Goal: Information Seeking & Learning: Learn about a topic

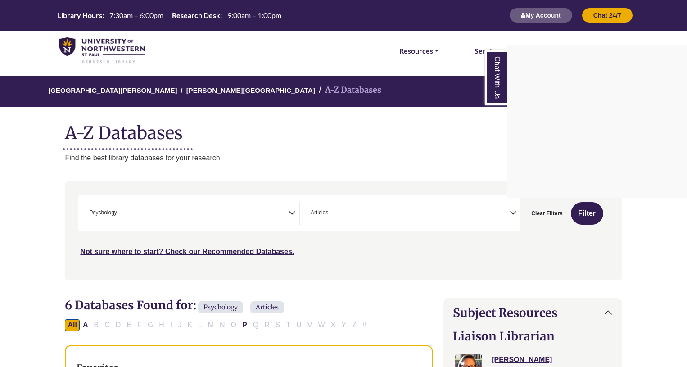
scroll to position [315, 18]
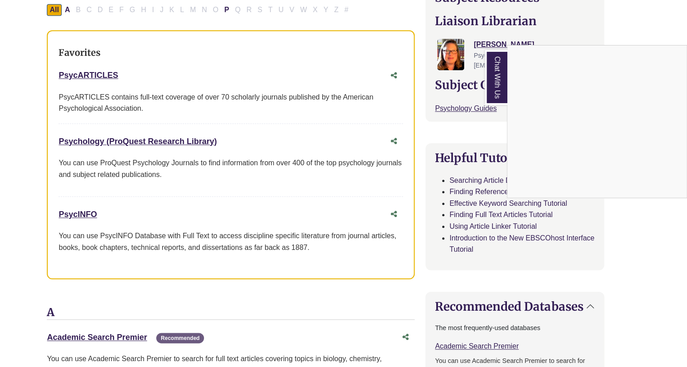
click at [85, 212] on div "Chat With Us" at bounding box center [343, 183] width 687 height 367
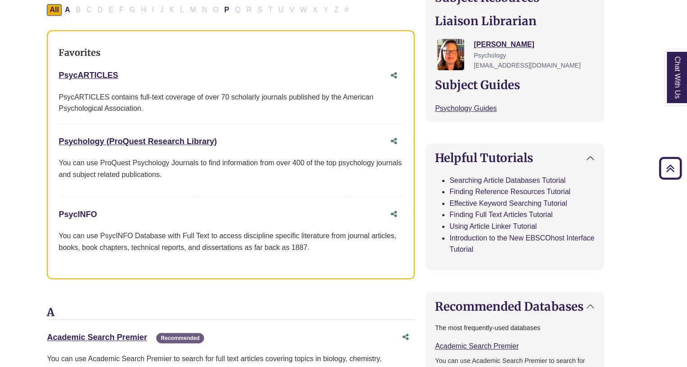
click at [73, 212] on link "PsycINFO This link opens in a new window" at bounding box center [78, 214] width 38 height 9
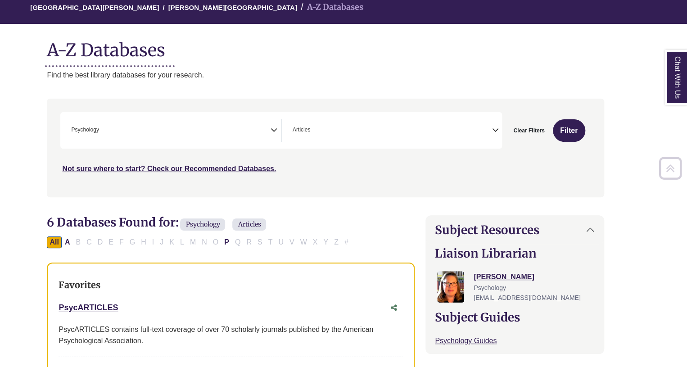
scroll to position [83, 18]
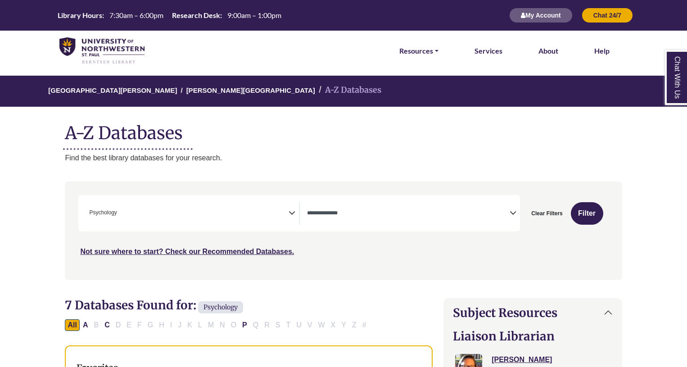
select select "Database Types Filter"
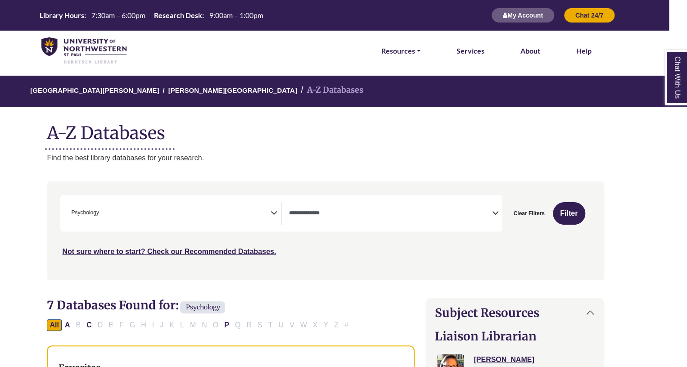
scroll to position [323, 0]
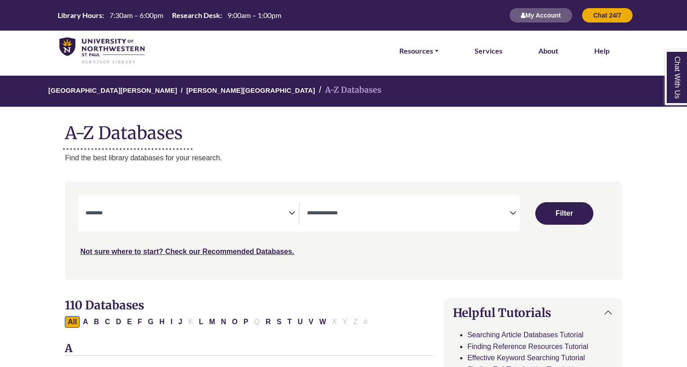
select select "Database Subject Filter"
select select "Database Types Filter"
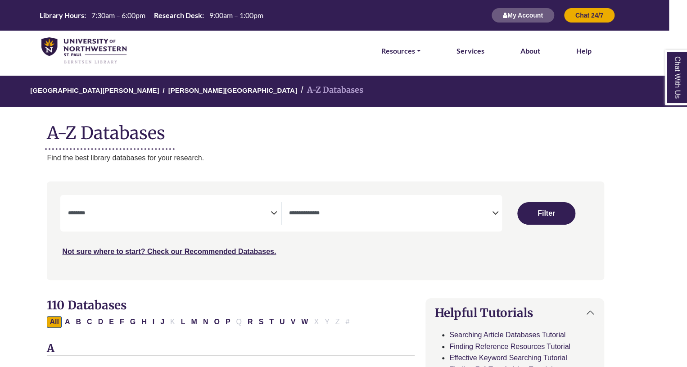
scroll to position [0, 18]
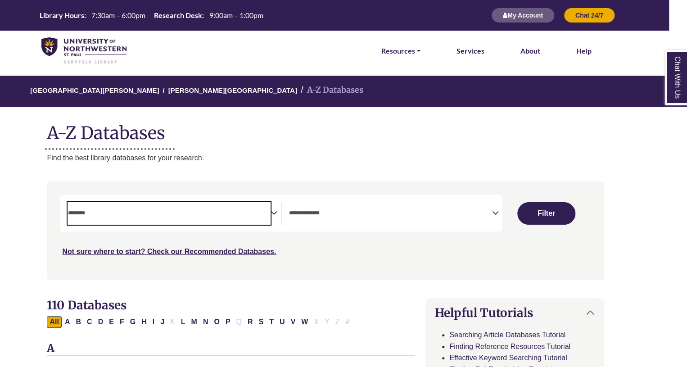
click at [140, 206] on span "Search filters" at bounding box center [169, 213] width 203 height 23
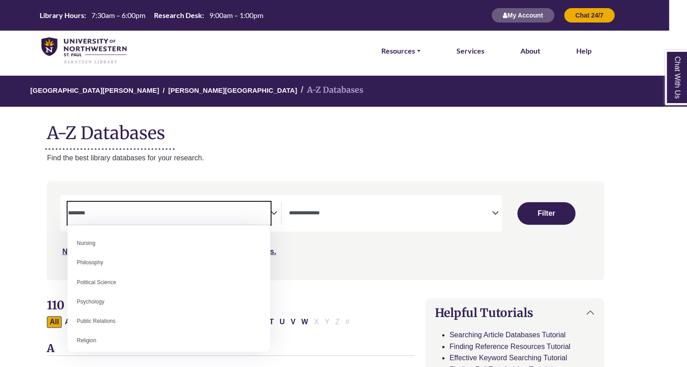
scroll to position [660, 0]
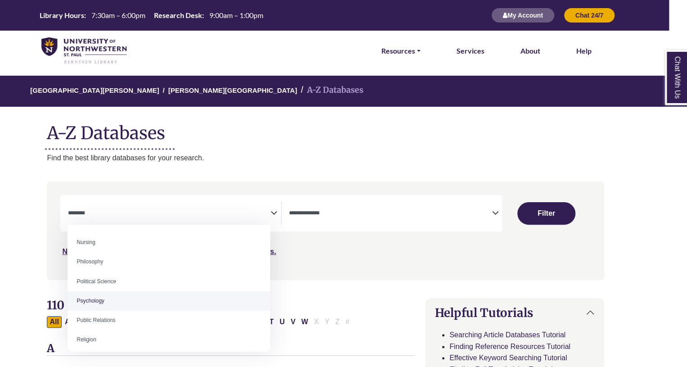
select select "*****"
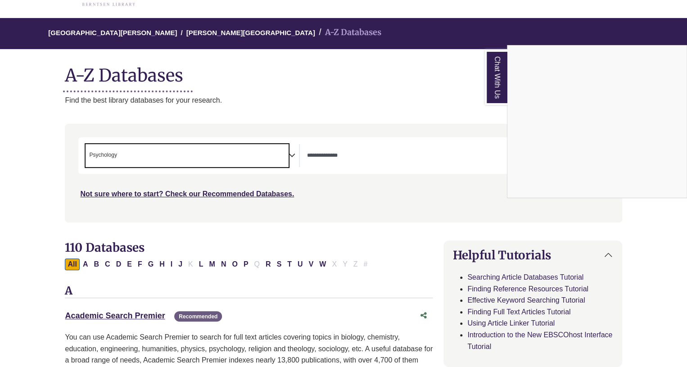
scroll to position [0, 0]
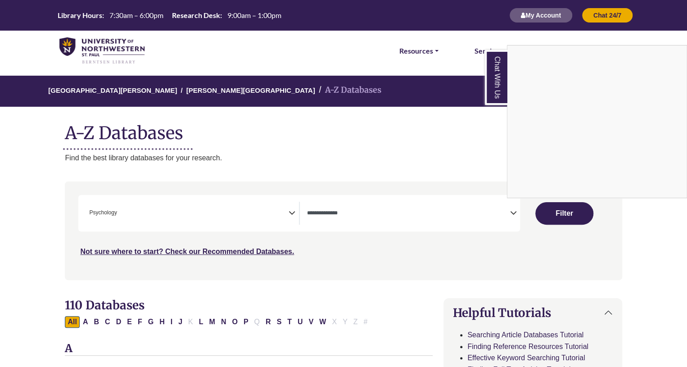
click at [559, 213] on div "Chat With Us" at bounding box center [343, 183] width 687 height 367
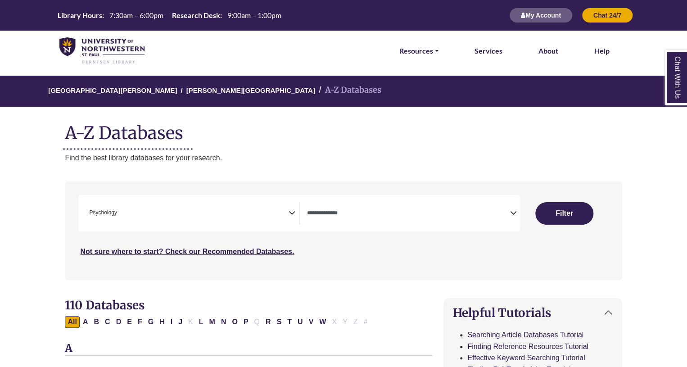
click at [559, 213] on button "Filter" at bounding box center [565, 213] width 58 height 23
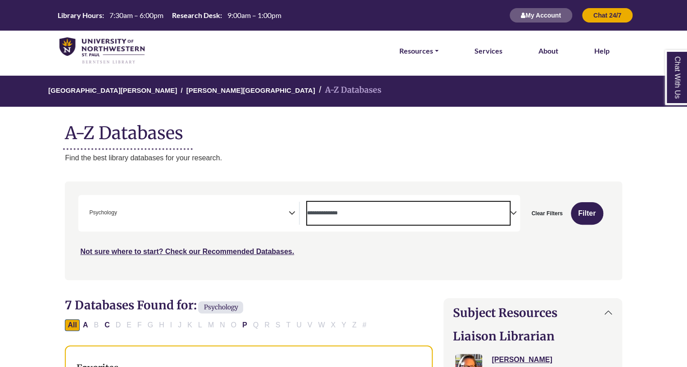
click at [436, 211] on textarea "Search" at bounding box center [408, 213] width 203 height 7
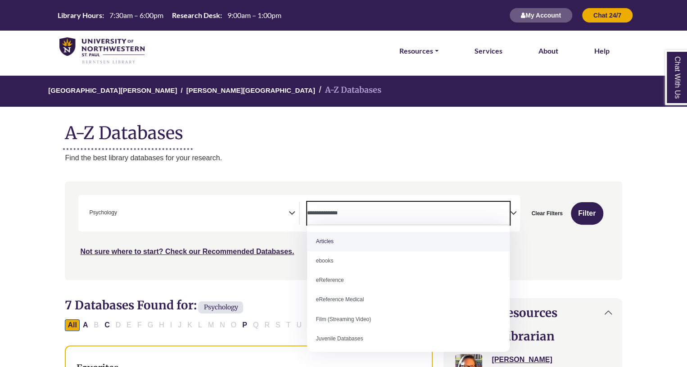
select select "*****"
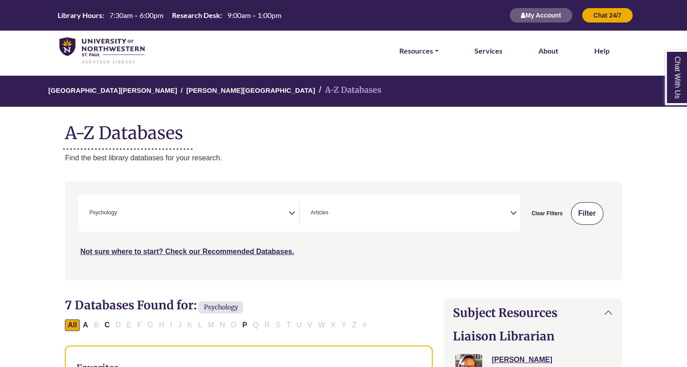
click at [579, 209] on button "Filter" at bounding box center [587, 213] width 32 height 23
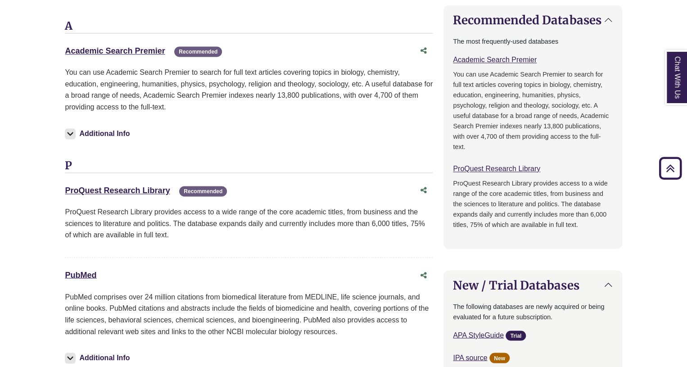
scroll to position [602, 0]
click at [152, 32] on div "A Academic Search Premier This link opens in a new window Recommended Recommend…" at bounding box center [249, 90] width 368 height 140
click at [137, 52] on link "Academic Search Premier This link opens in a new window" at bounding box center [115, 50] width 100 height 9
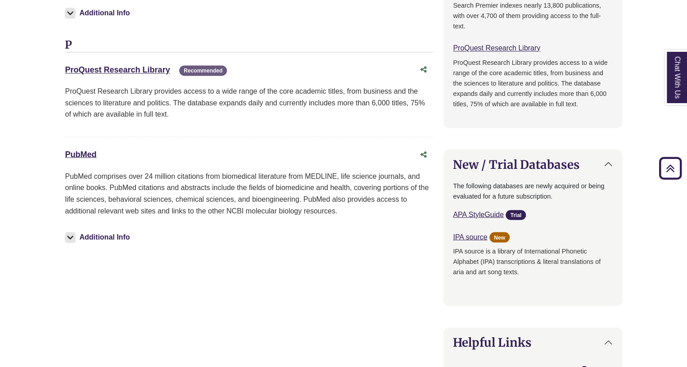
scroll to position [723, 0]
click at [86, 150] on link "PubMed This link opens in a new window" at bounding box center [81, 154] width 32 height 9
